Goal: Find specific page/section: Find specific page/section

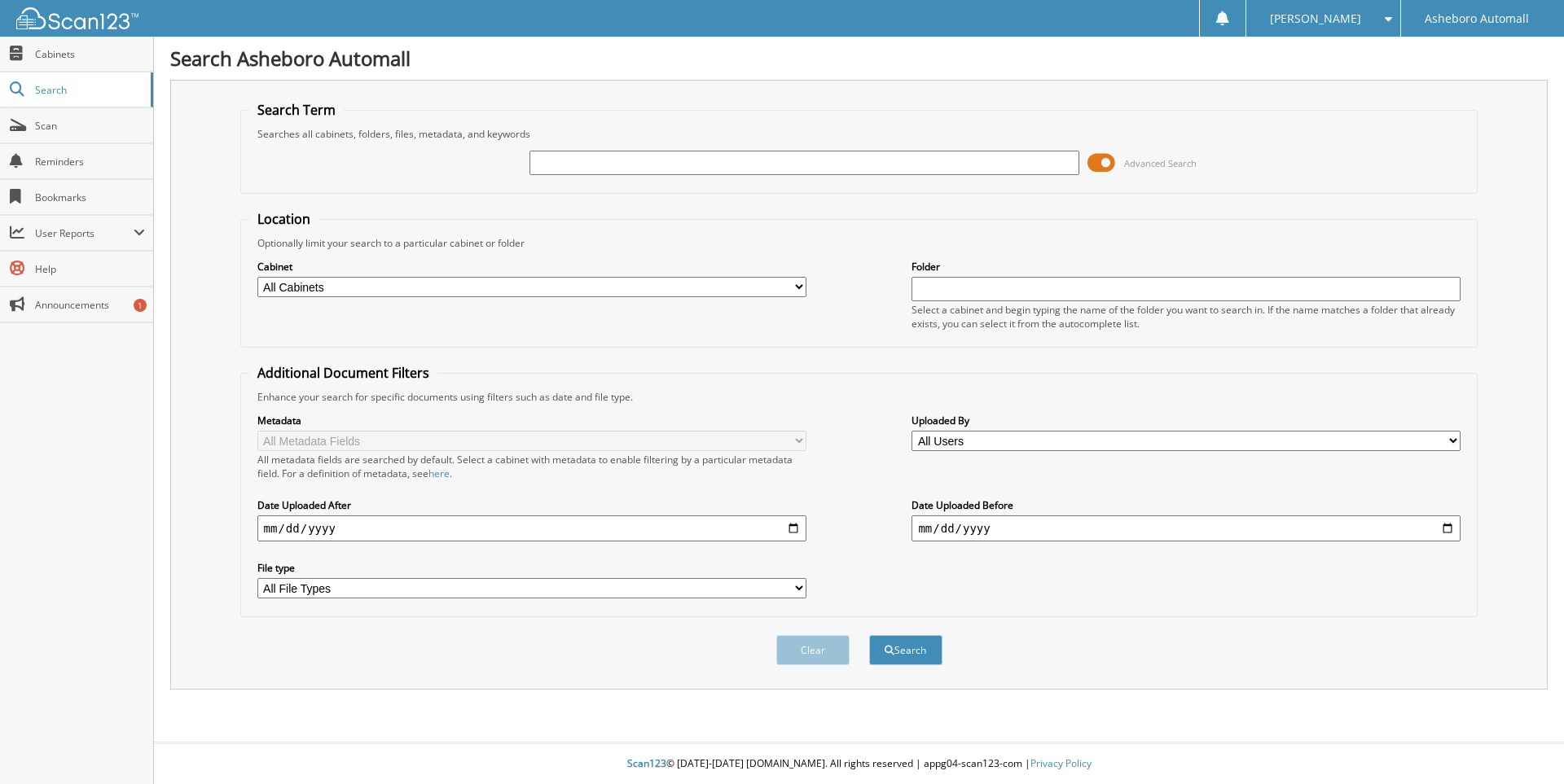
click at [619, 162] on input "text" at bounding box center [803, 162] width 549 height 25
type input "20477"
click at [869, 635] on button "Search" at bounding box center [906, 650] width 73 height 30
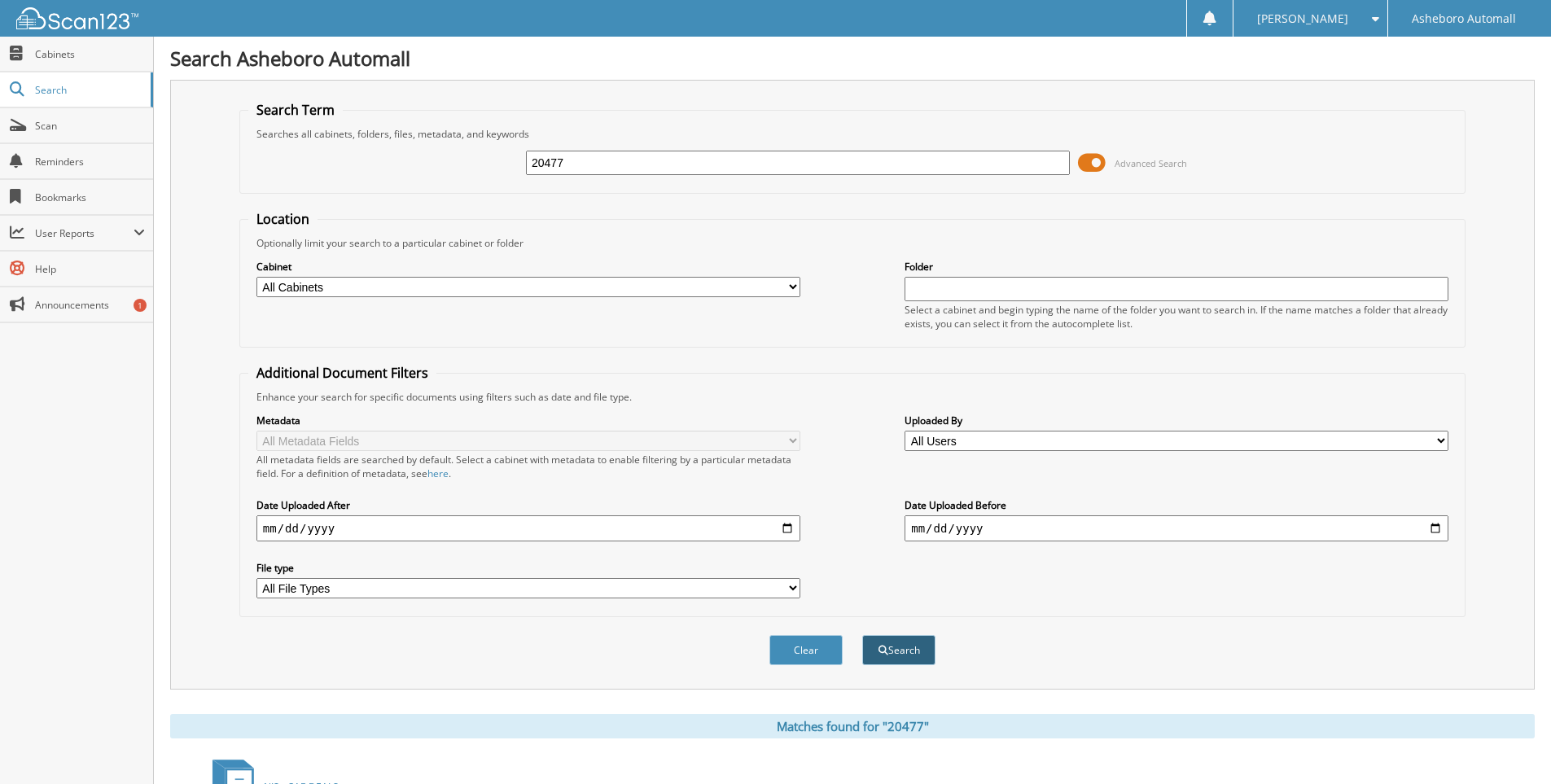
click at [927, 653] on button "Search" at bounding box center [899, 650] width 73 height 30
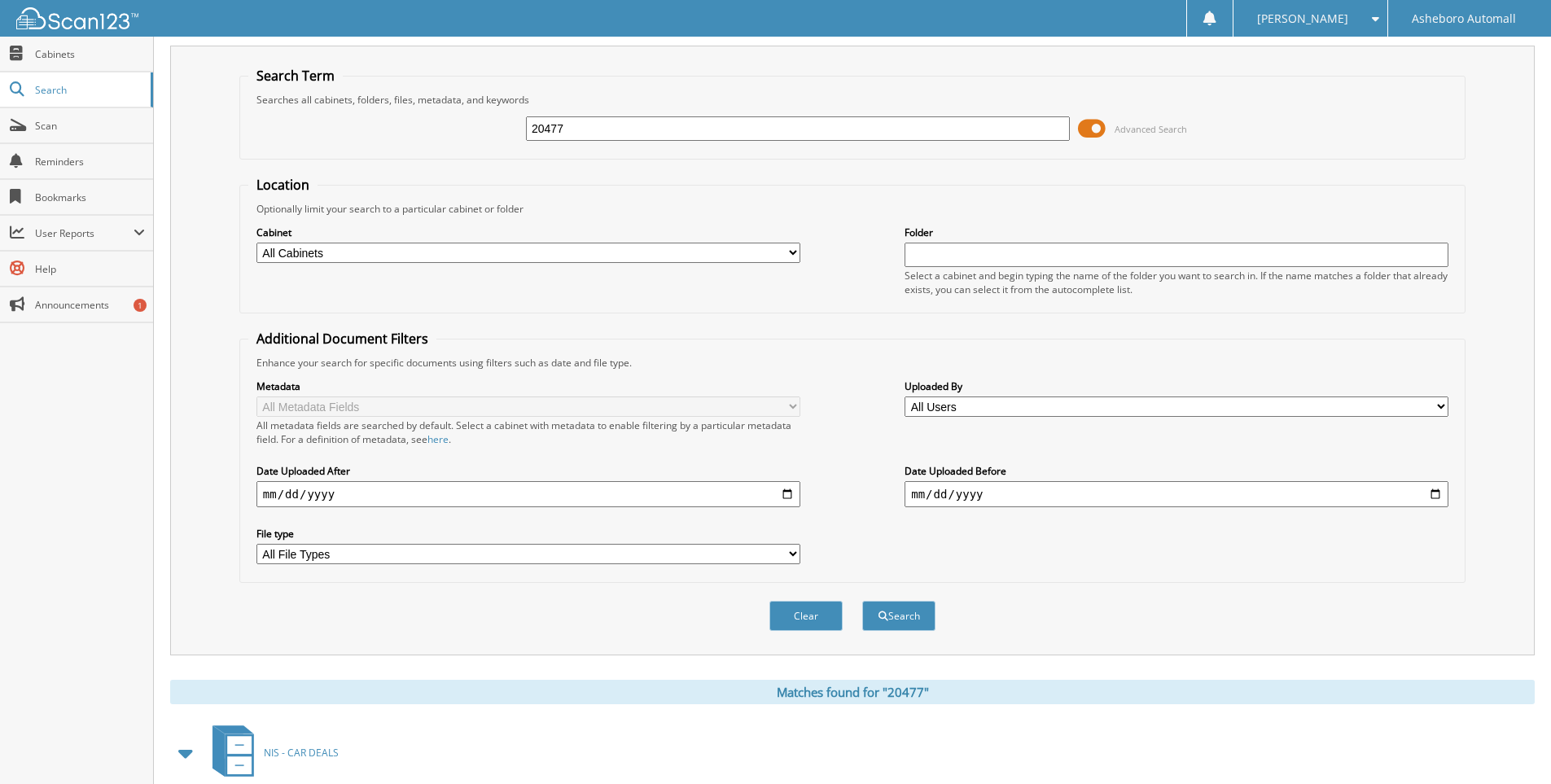
scroll to position [190, 0]
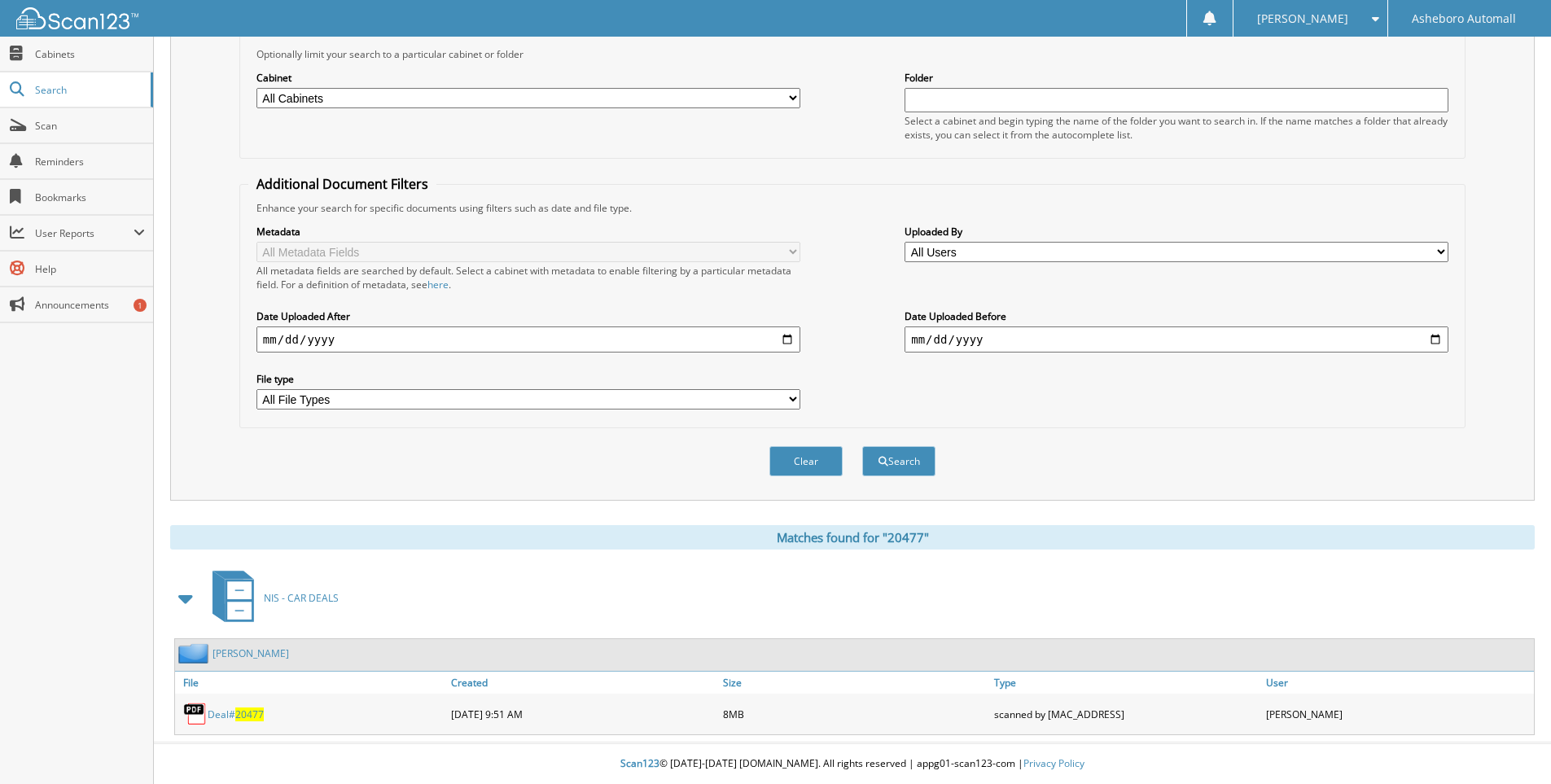
click at [241, 720] on span "20477" at bounding box center [249, 714] width 28 height 14
